Goal: Transaction & Acquisition: Purchase product/service

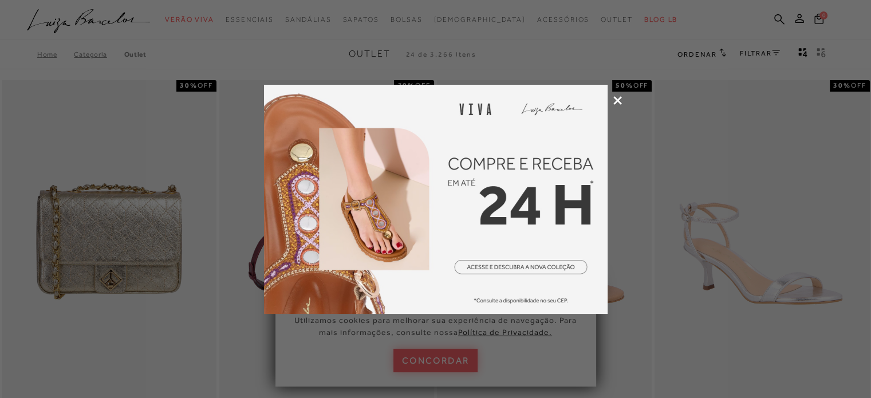
click at [619, 100] on icon at bounding box center [617, 100] width 9 height 9
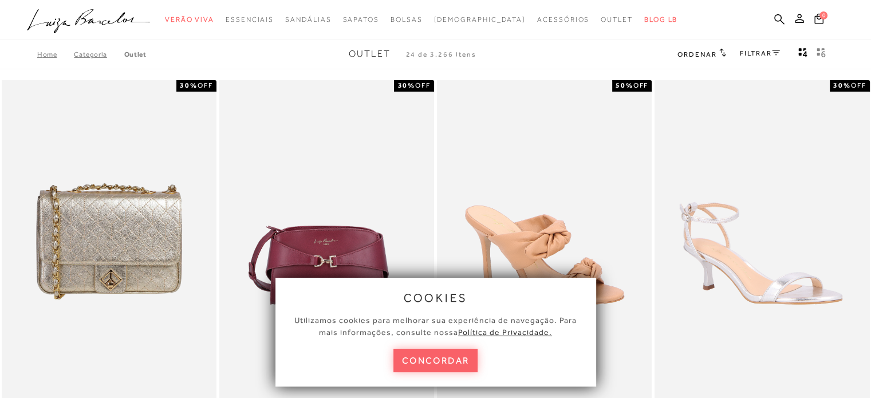
click at [86, 53] on link "Categoria" at bounding box center [99, 54] width 50 height 8
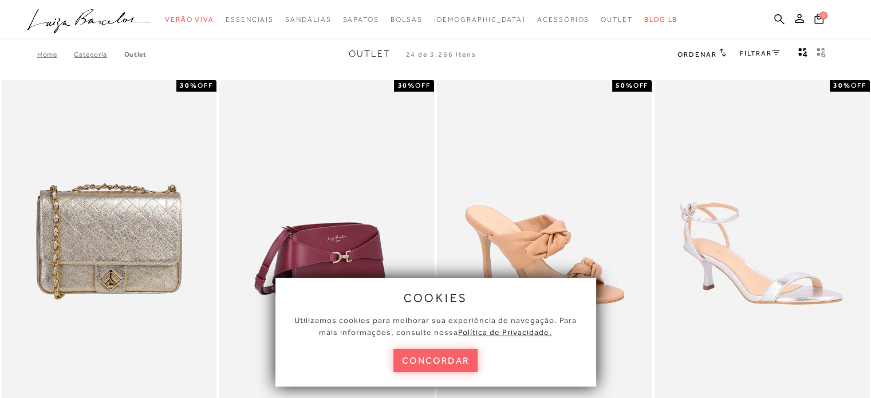
drag, startPoint x: 465, startPoint y: 365, endPoint x: 318, endPoint y: 263, distance: 178.6
click at [463, 364] on button "concordar" at bounding box center [436, 360] width 85 height 23
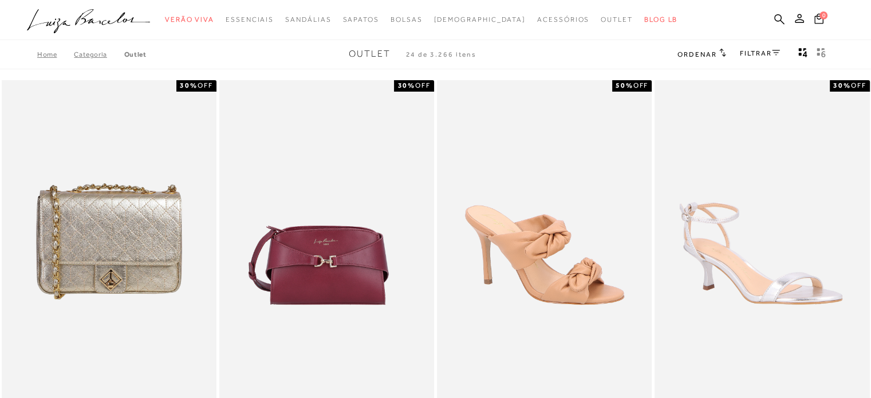
click at [101, 53] on link "Categoria" at bounding box center [99, 54] width 50 height 8
click at [137, 56] on link "Outlet" at bounding box center [135, 54] width 22 height 8
click at [763, 54] on link "FILTRAR" at bounding box center [760, 53] width 40 height 8
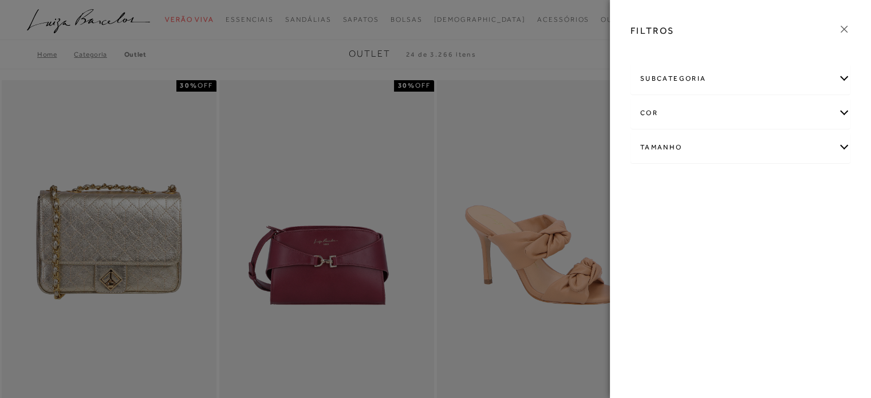
click at [725, 89] on div "subcategoria" at bounding box center [740, 79] width 219 height 30
click at [849, 32] on icon at bounding box center [844, 29] width 13 height 13
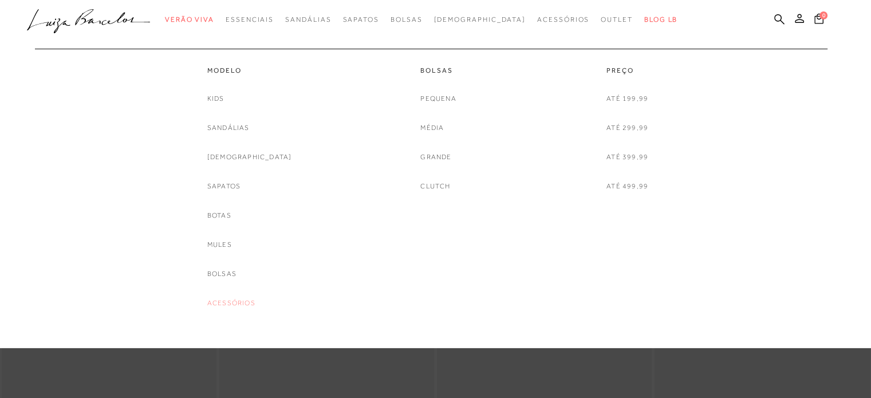
click at [255, 304] on link "Acessórios" at bounding box center [231, 303] width 48 height 12
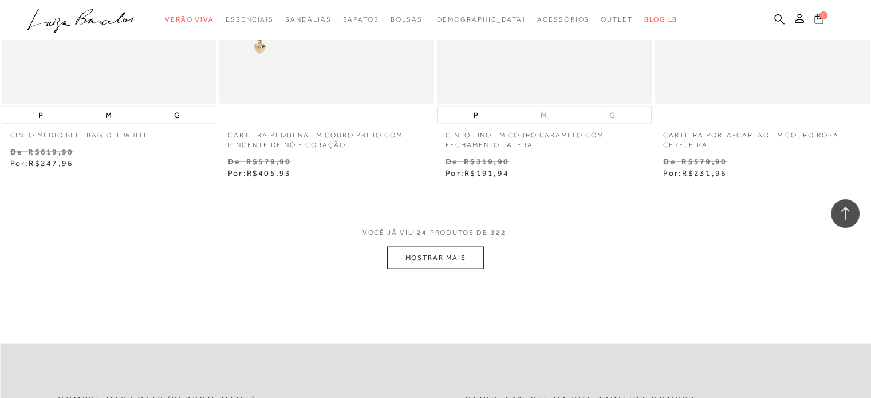
scroll to position [2406, 0]
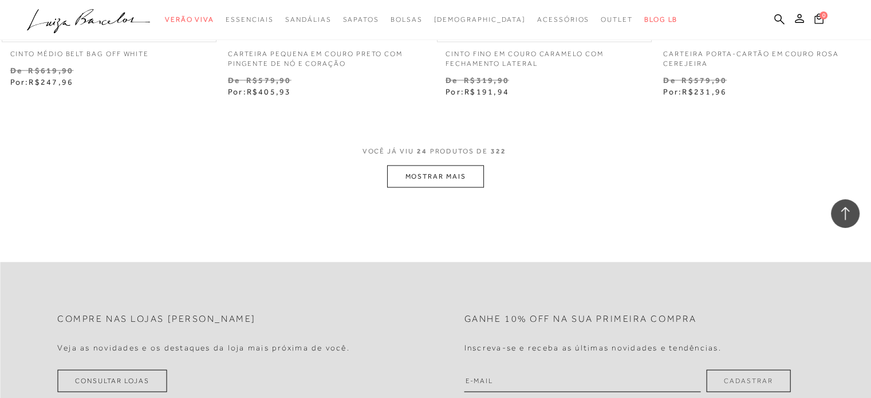
click at [466, 169] on button "MOSTRAR MAIS" at bounding box center [435, 177] width 96 height 22
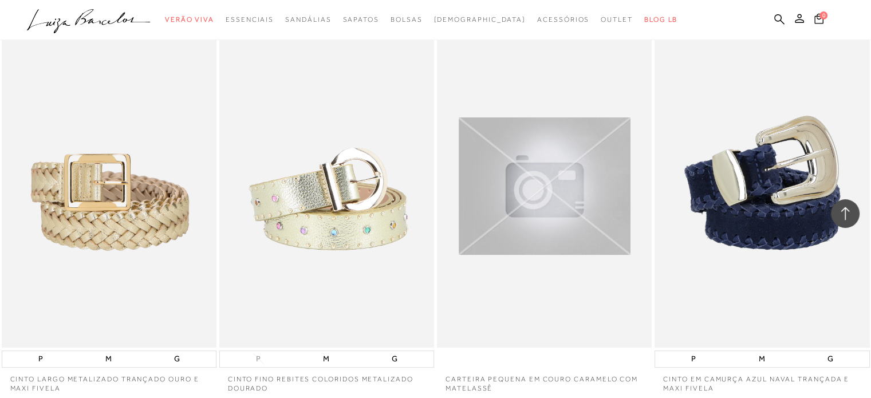
scroll to position [4812, 0]
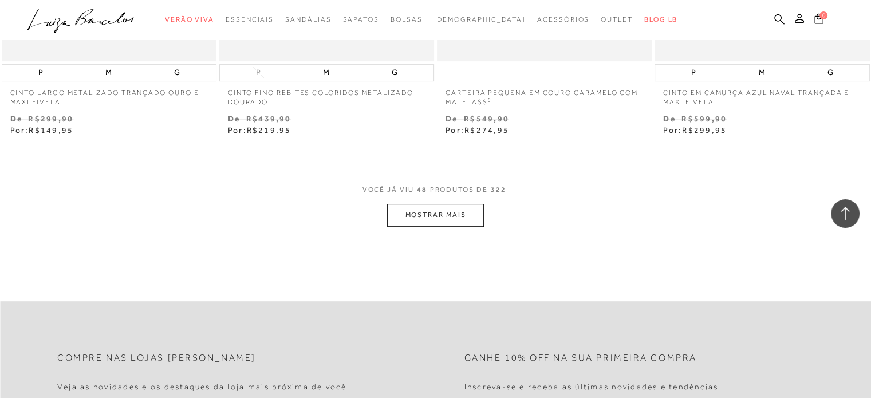
click at [459, 208] on button "MOSTRAR MAIS" at bounding box center [435, 215] width 96 height 22
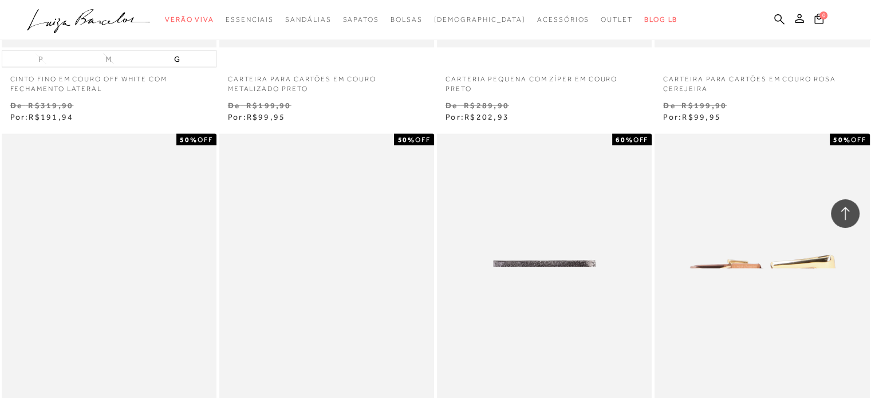
scroll to position [7160, 0]
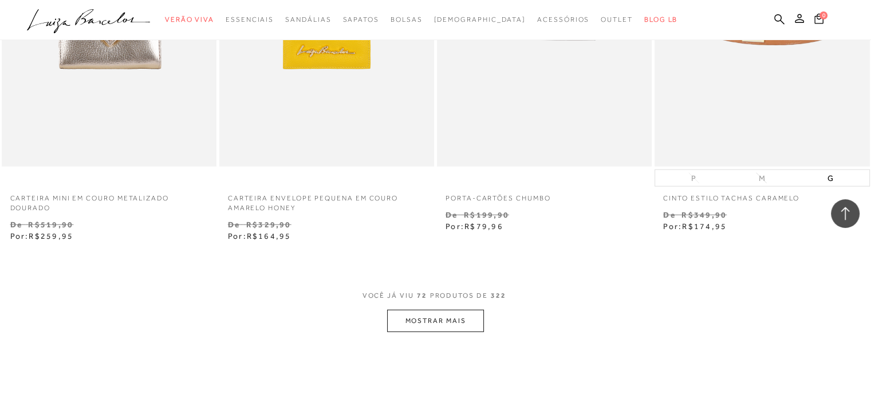
click at [430, 320] on button "MOSTRAR MAIS" at bounding box center [435, 321] width 96 height 22
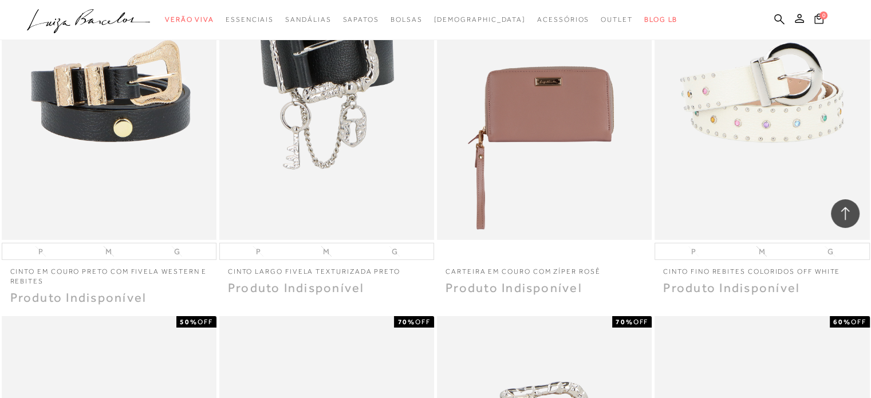
scroll to position [7847, 0]
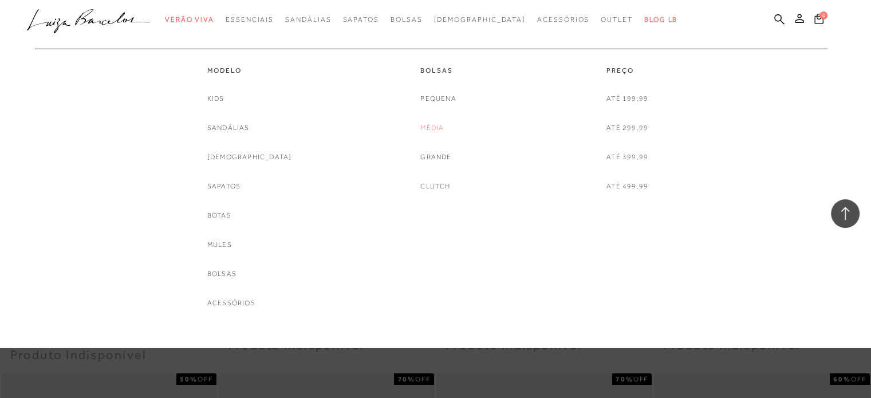
click at [435, 128] on link "Média" at bounding box center [431, 128] width 23 height 12
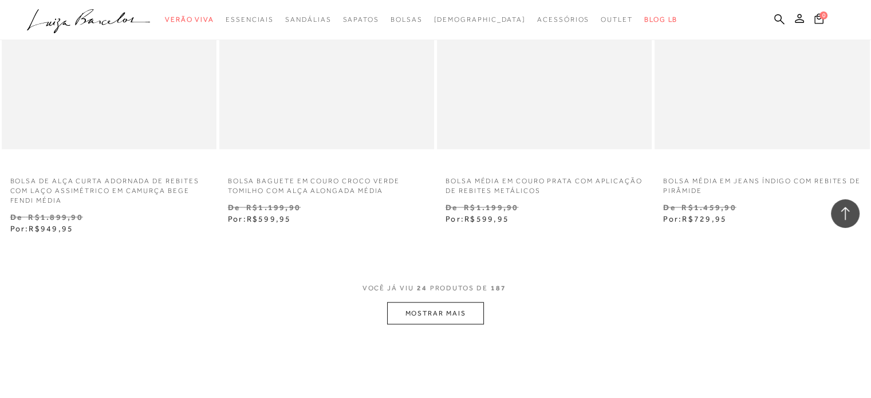
scroll to position [2406, 0]
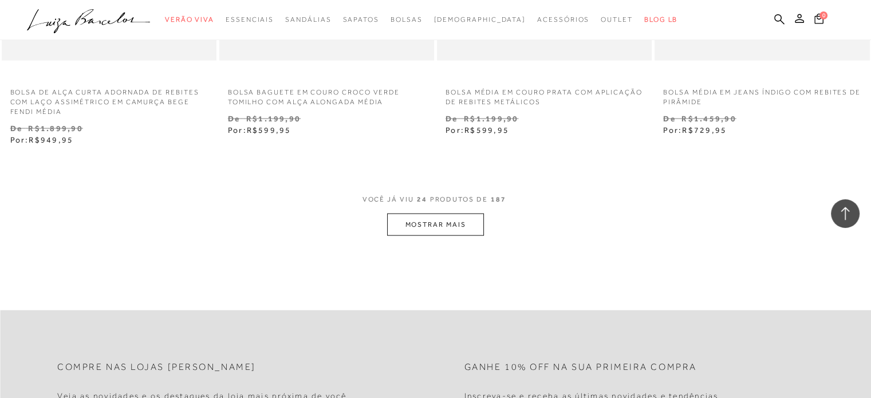
click at [437, 214] on button "MOSTRAR MAIS" at bounding box center [435, 225] width 96 height 22
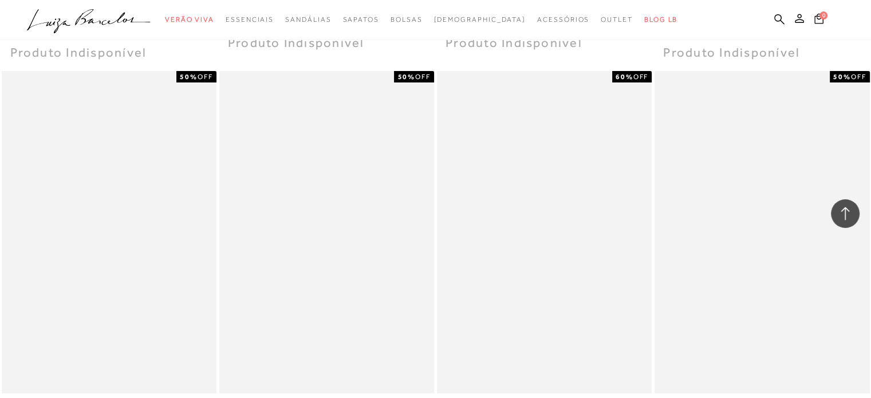
scroll to position [4869, 0]
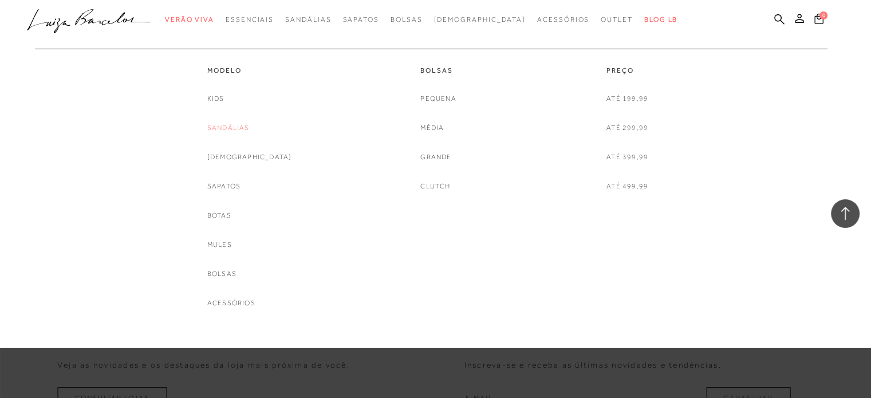
click at [250, 124] on link "Sandálias" at bounding box center [228, 128] width 42 height 12
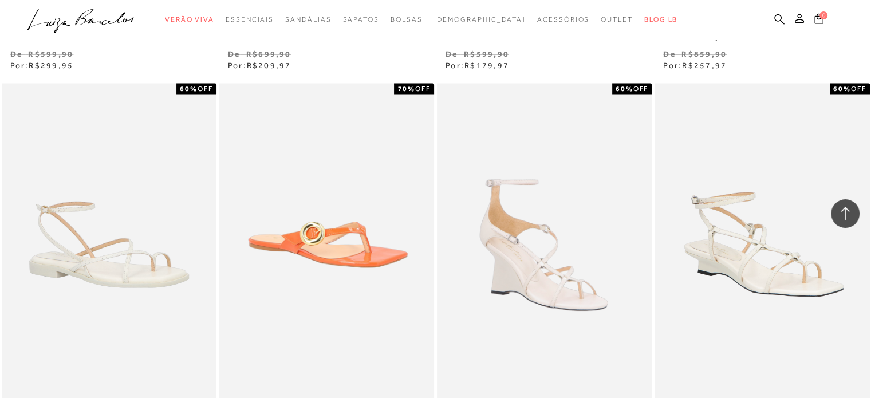
scroll to position [2291, 0]
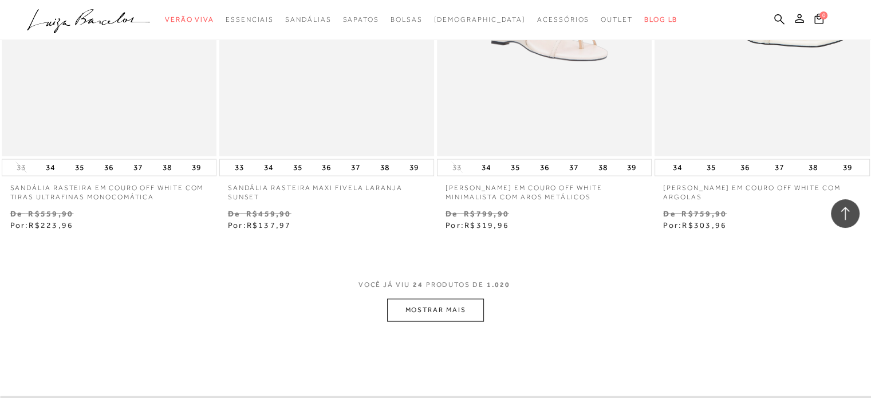
click at [447, 317] on button "MOSTRAR MAIS" at bounding box center [435, 310] width 96 height 22
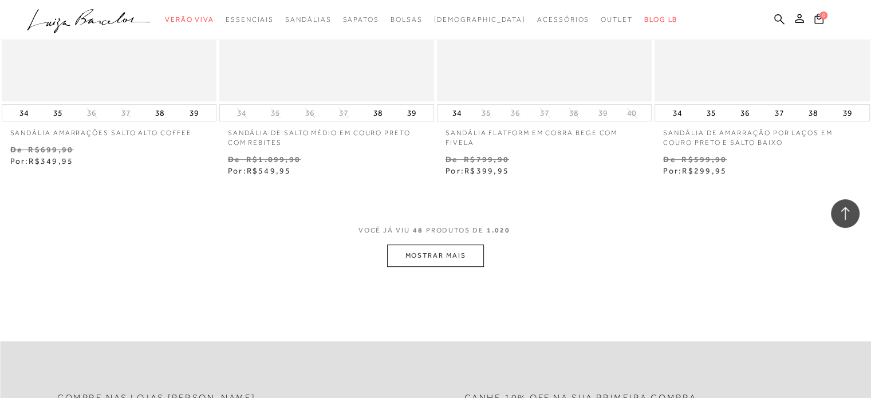
scroll to position [4869, 0]
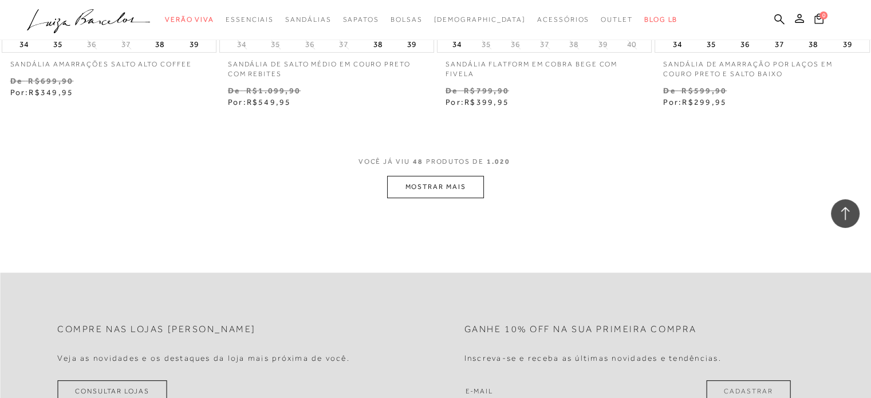
click at [410, 192] on button "MOSTRAR MAIS" at bounding box center [435, 187] width 96 height 22
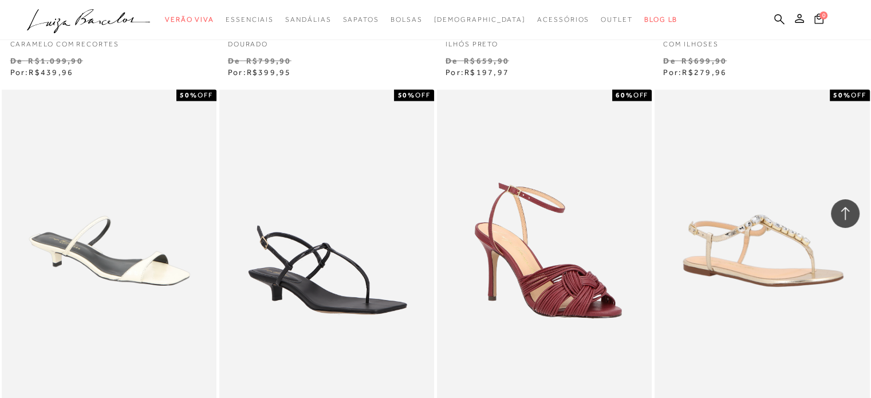
scroll to position [7332, 0]
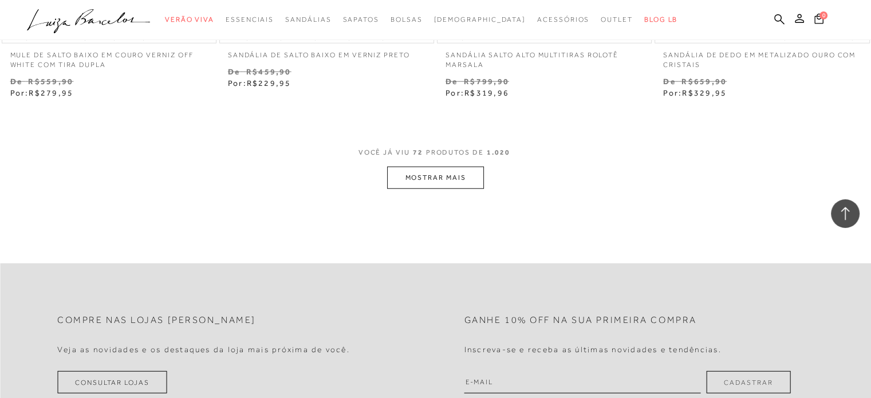
click at [461, 173] on button "MOSTRAR MAIS" at bounding box center [435, 178] width 96 height 22
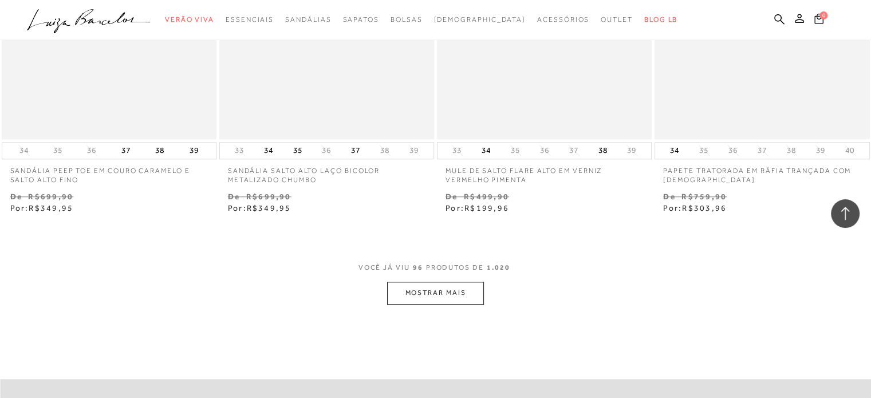
scroll to position [9852, 0]
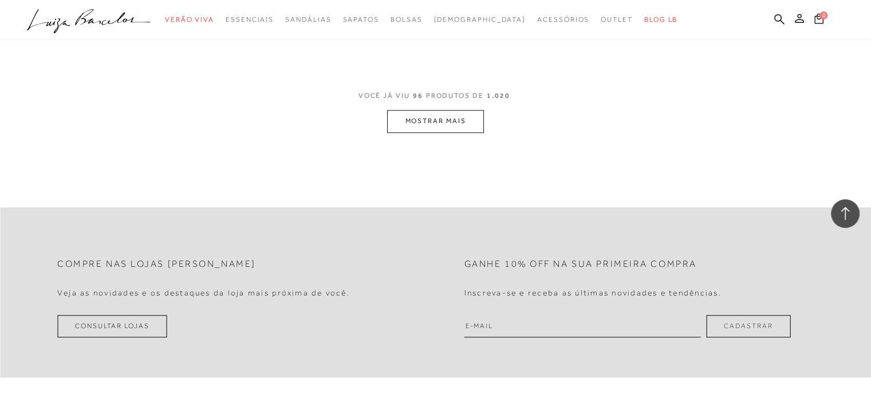
click at [435, 118] on button "MOSTRAR MAIS" at bounding box center [435, 121] width 96 height 22
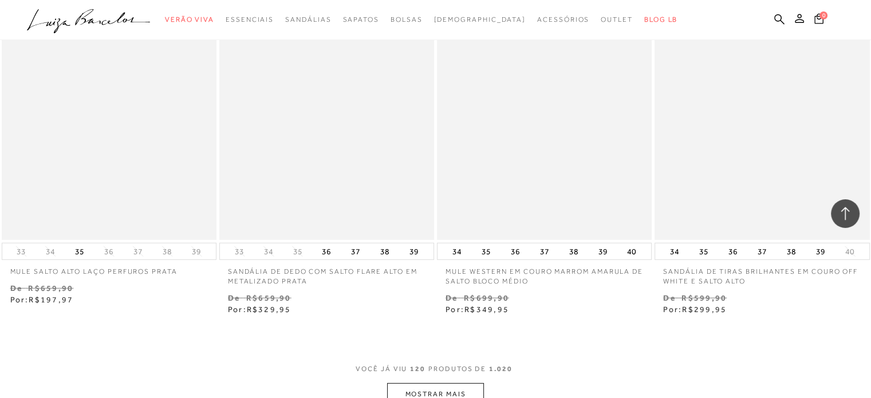
scroll to position [12143, 0]
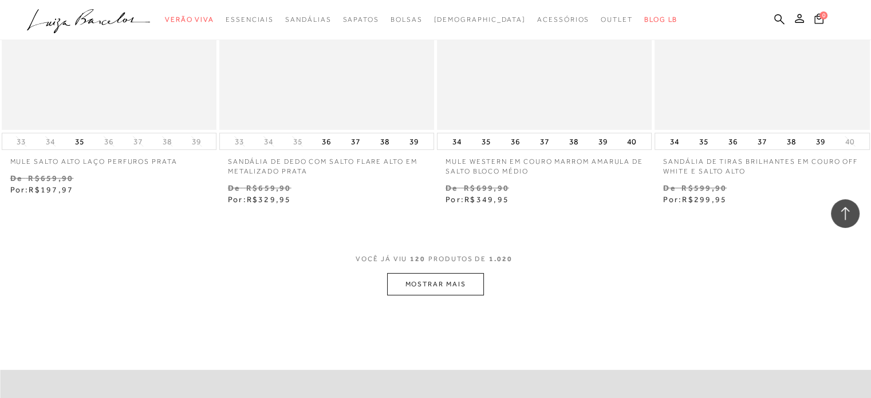
click at [442, 275] on button "MOSTRAR MAIS" at bounding box center [435, 284] width 96 height 22
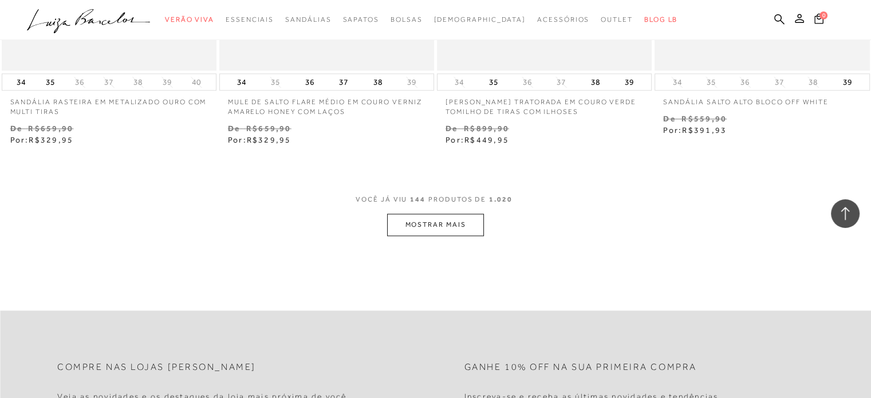
scroll to position [14664, 0]
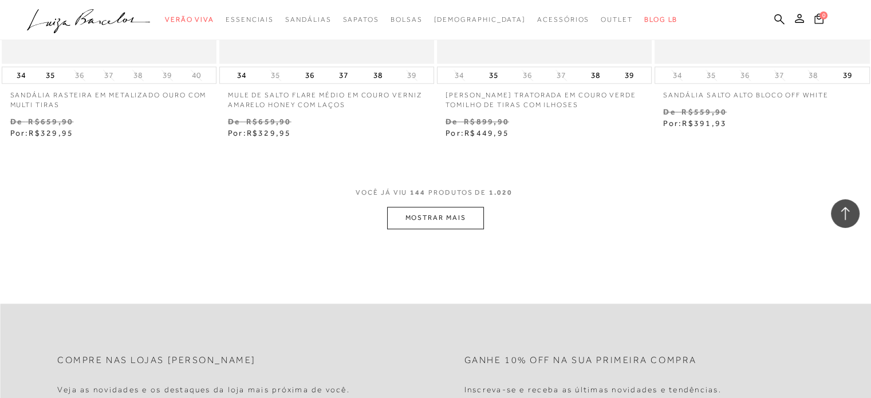
click at [419, 207] on button "MOSTRAR MAIS" at bounding box center [435, 218] width 96 height 22
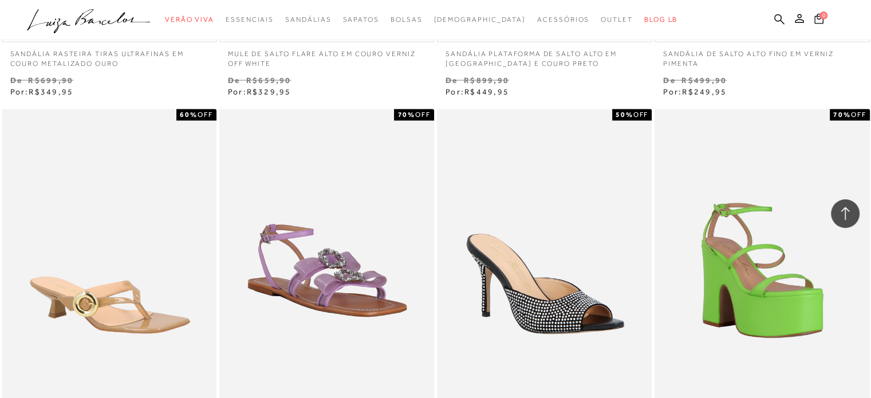
scroll to position [0, 0]
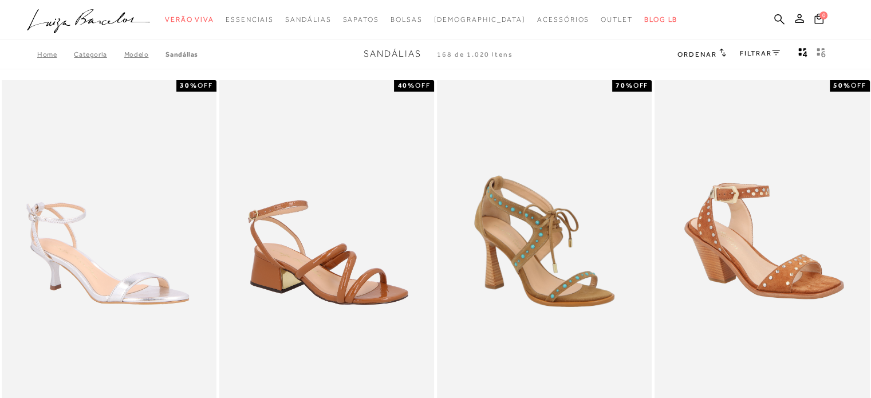
click at [766, 56] on link "FILTRAR" at bounding box center [760, 53] width 40 height 8
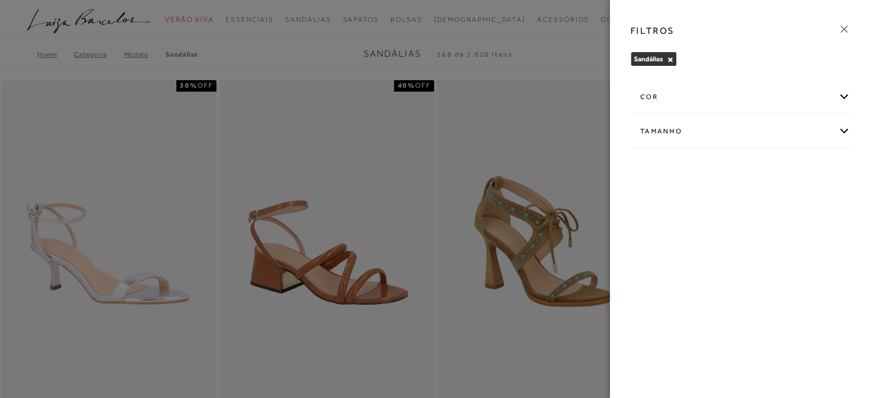
click at [840, 124] on div "Tamanho" at bounding box center [740, 131] width 219 height 30
click at [818, 203] on input "35" at bounding box center [814, 200] width 11 height 11
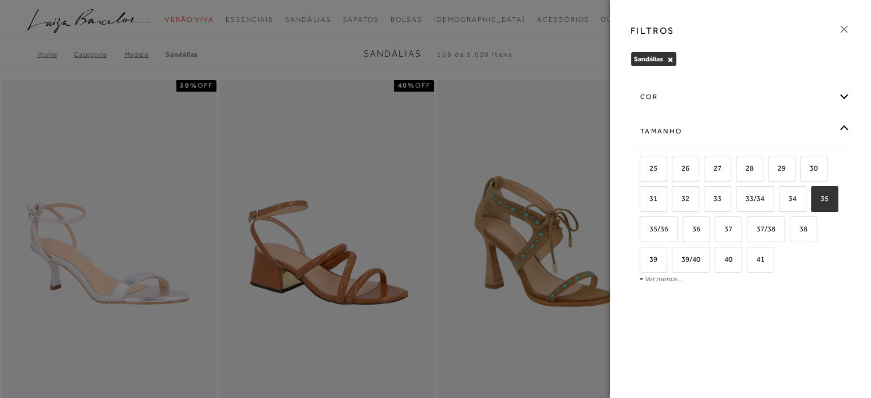
checkbox input "true"
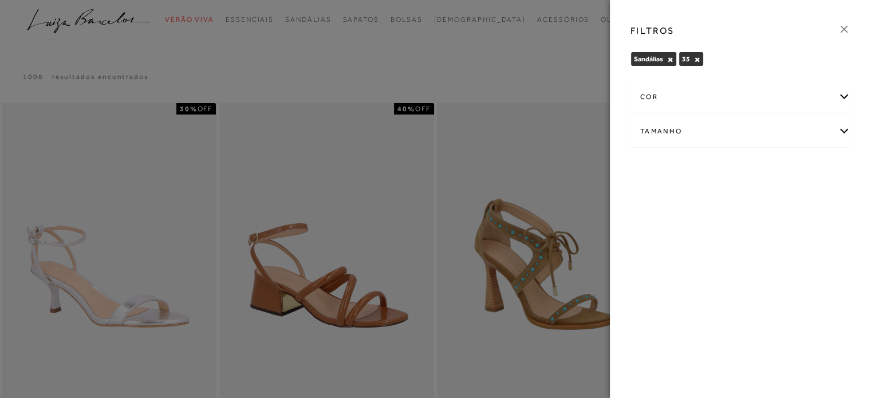
click at [846, 29] on icon at bounding box center [844, 29] width 13 height 13
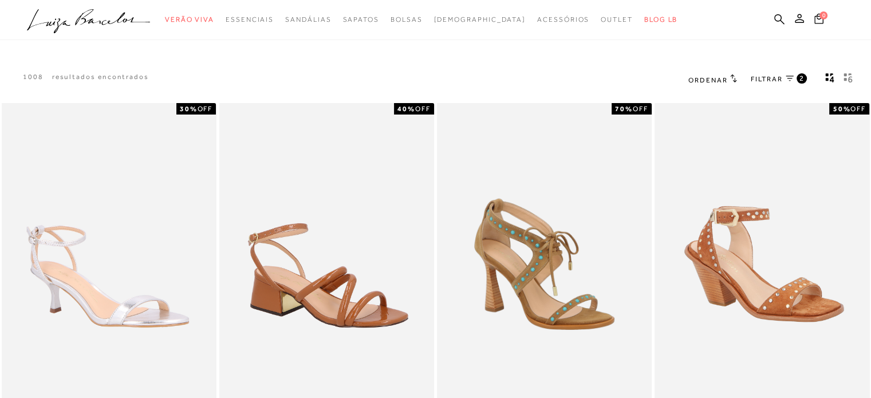
click at [793, 81] on icon at bounding box center [790, 79] width 8 height 6
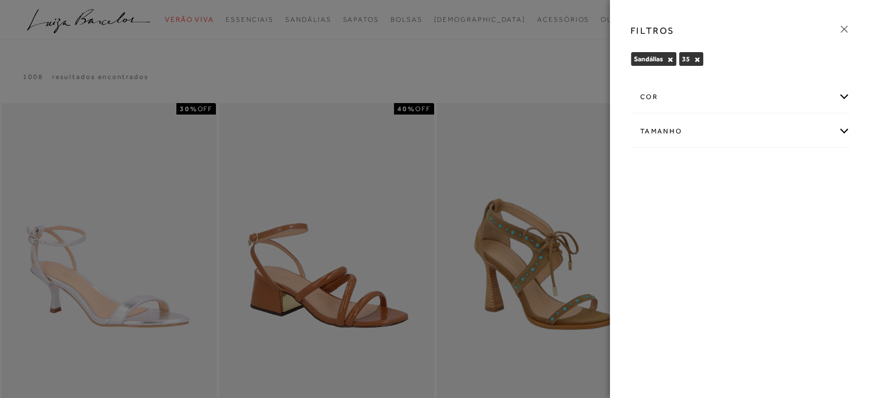
click at [841, 93] on div "cor" at bounding box center [740, 97] width 219 height 30
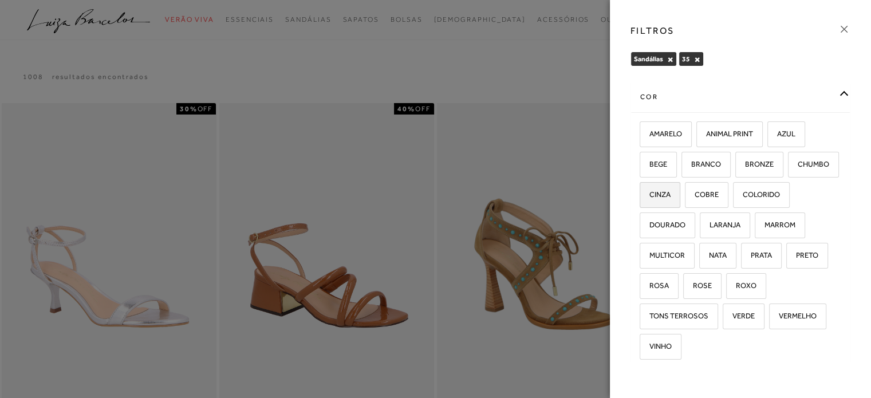
click at [671, 191] on span "CINZA" at bounding box center [656, 194] width 30 height 9
click at [650, 191] on input "CINZA" at bounding box center [643, 196] width 11 height 11
checkbox input "true"
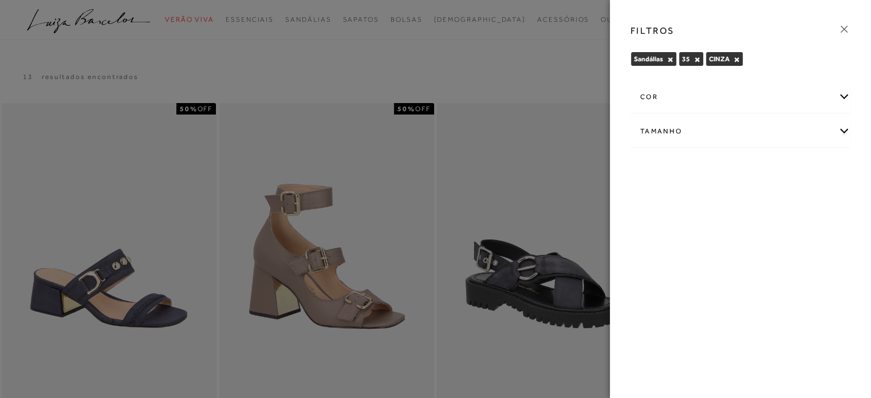
click at [843, 28] on icon at bounding box center [844, 29] width 7 height 7
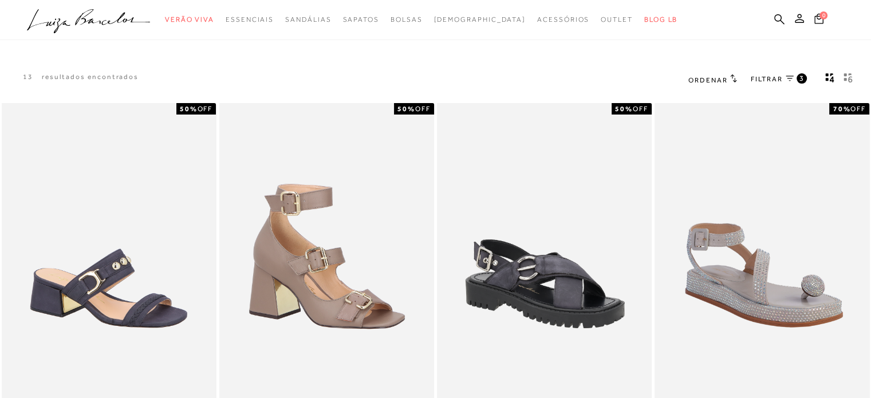
click at [803, 73] on span "3" at bounding box center [802, 78] width 5 height 10
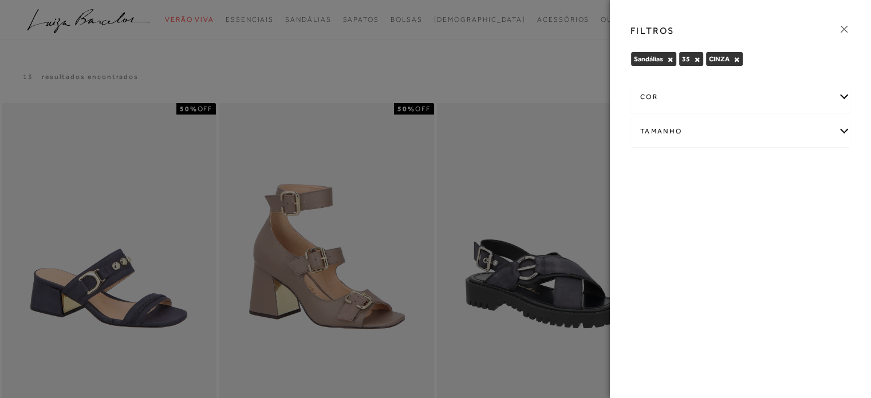
click at [847, 29] on icon at bounding box center [844, 29] width 13 height 13
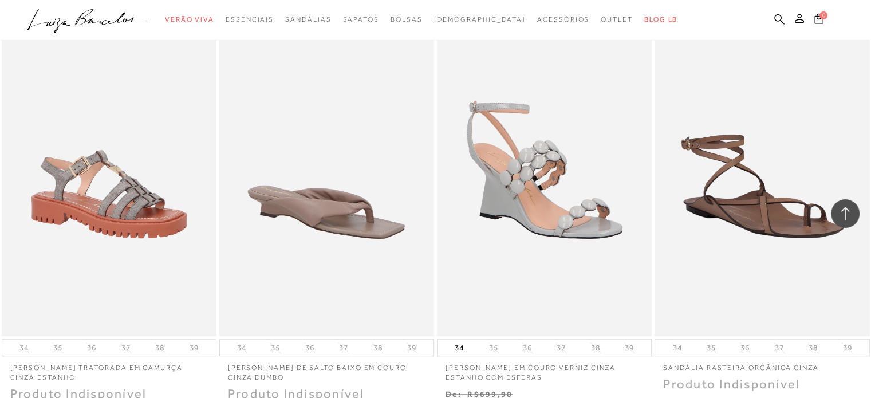
scroll to position [1146, 0]
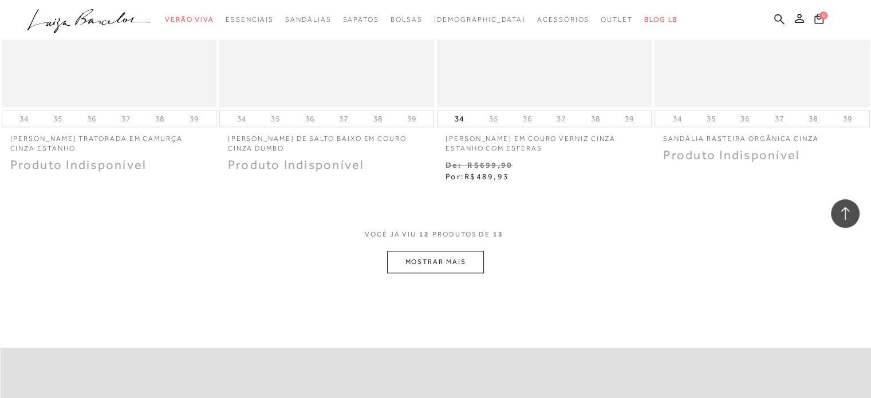
click at [437, 251] on button "MOSTRAR MAIS" at bounding box center [435, 262] width 96 height 22
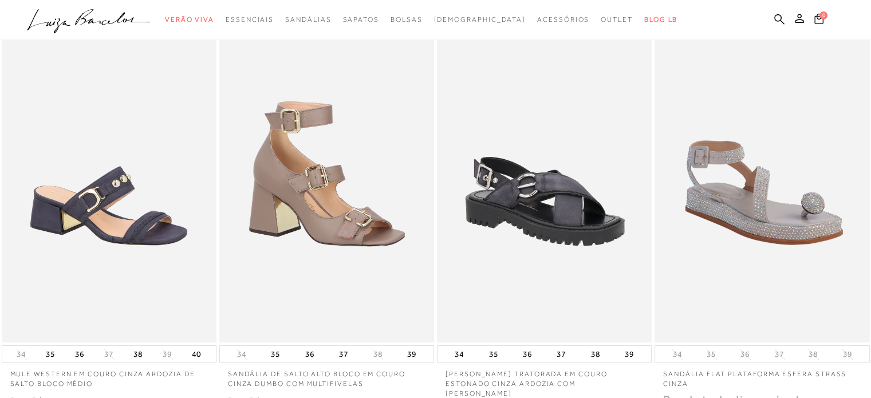
scroll to position [0, 0]
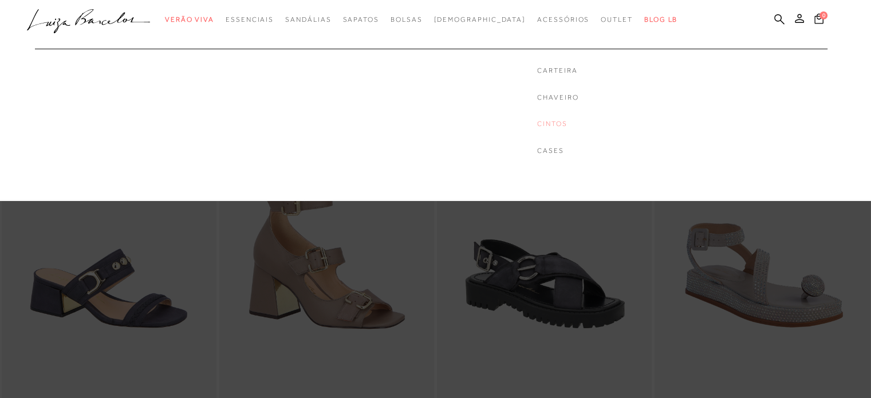
click at [537, 123] on link "Cintos" at bounding box center [557, 124] width 41 height 10
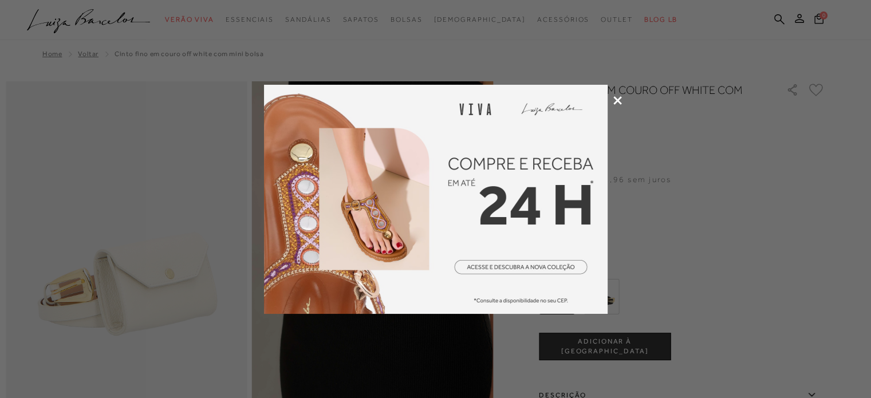
click at [619, 97] on icon at bounding box center [617, 100] width 9 height 9
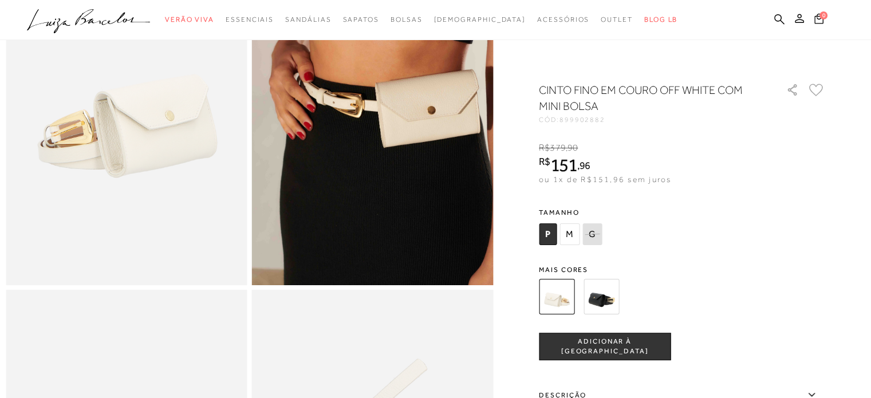
scroll to position [57, 0]
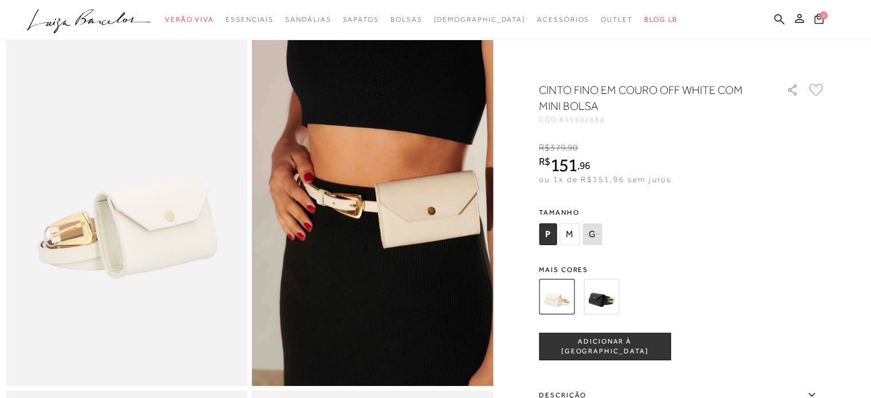
click at [612, 297] on img at bounding box center [602, 297] width 36 height 36
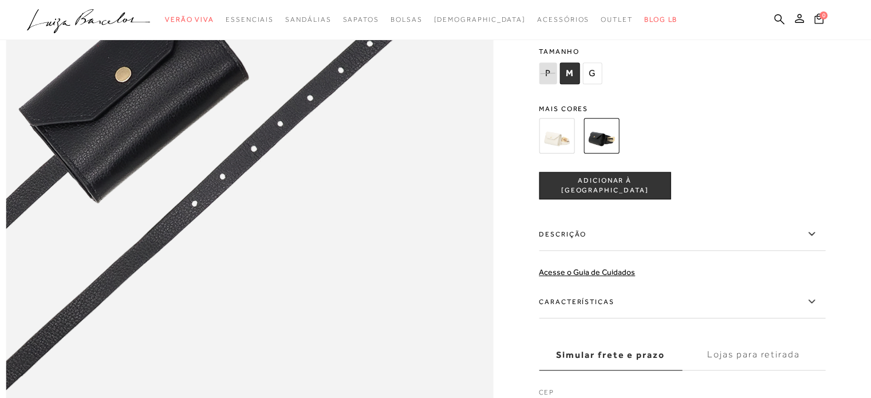
scroll to position [687, 0]
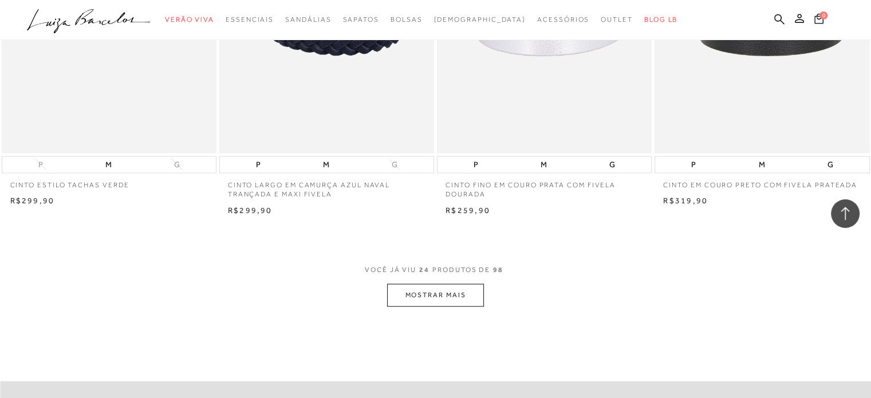
scroll to position [2348, 0]
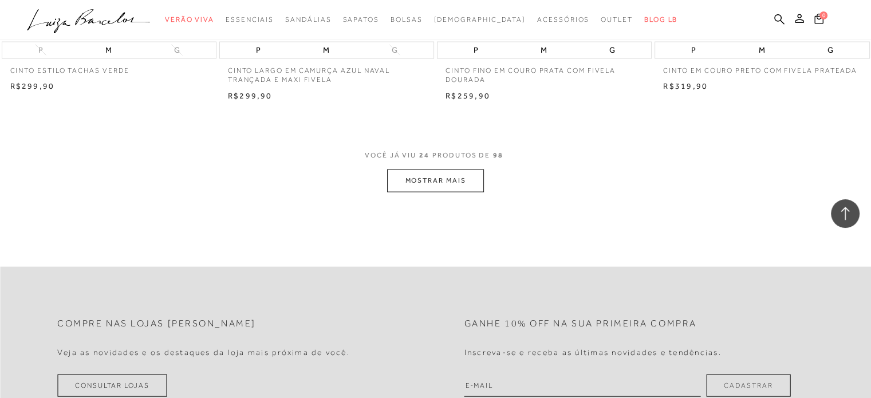
click at [465, 177] on button "MOSTRAR MAIS" at bounding box center [435, 181] width 96 height 22
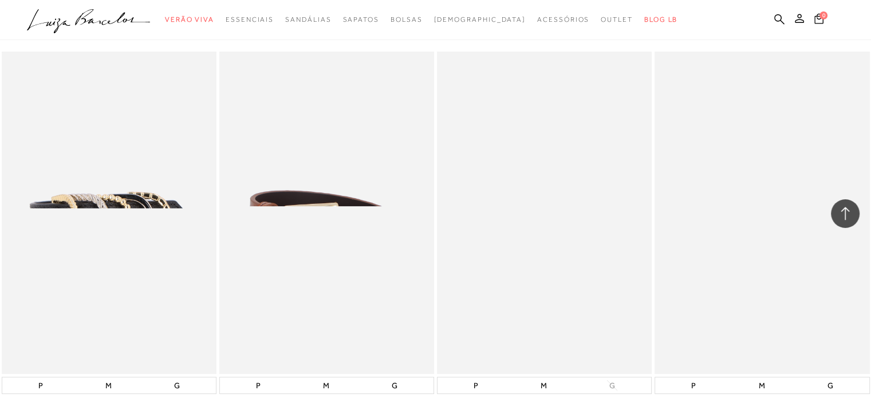
scroll to position [4697, 0]
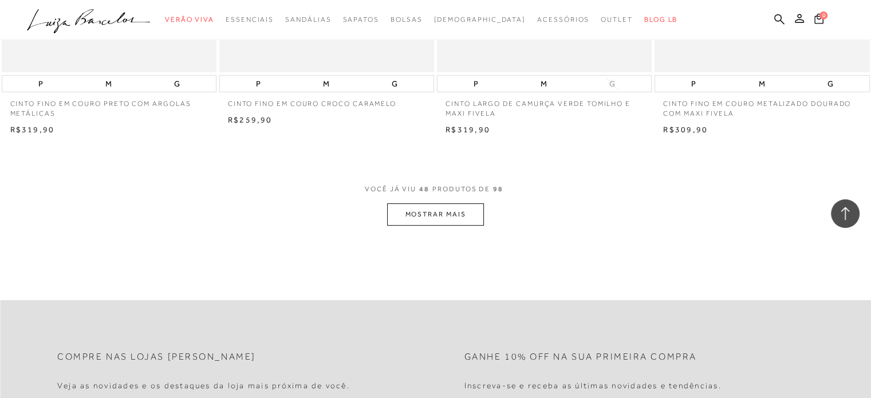
click at [438, 217] on button "MOSTRAR MAIS" at bounding box center [435, 214] width 96 height 22
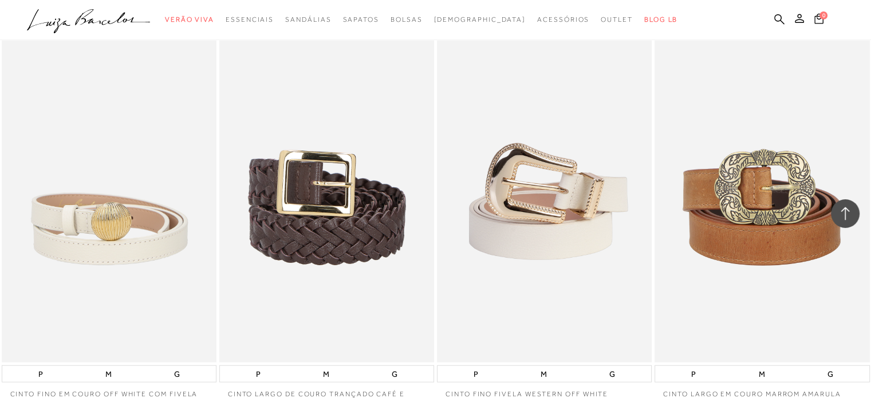
scroll to position [7045, 0]
